Goal: Find specific page/section: Find specific page/section

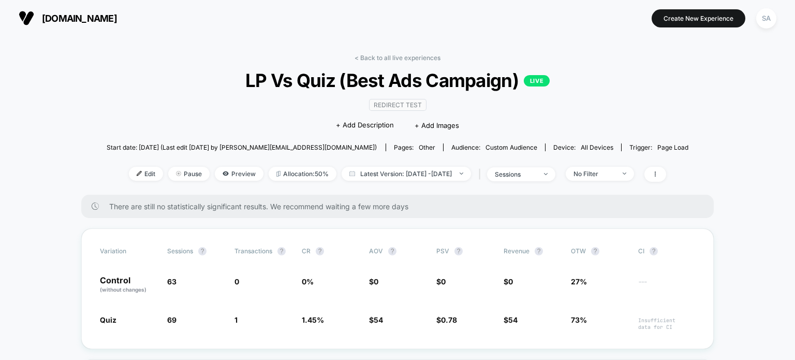
click at [37, 18] on button "[DOMAIN_NAME]" at bounding box center [68, 18] width 105 height 17
